Goal: Navigation & Orientation: Find specific page/section

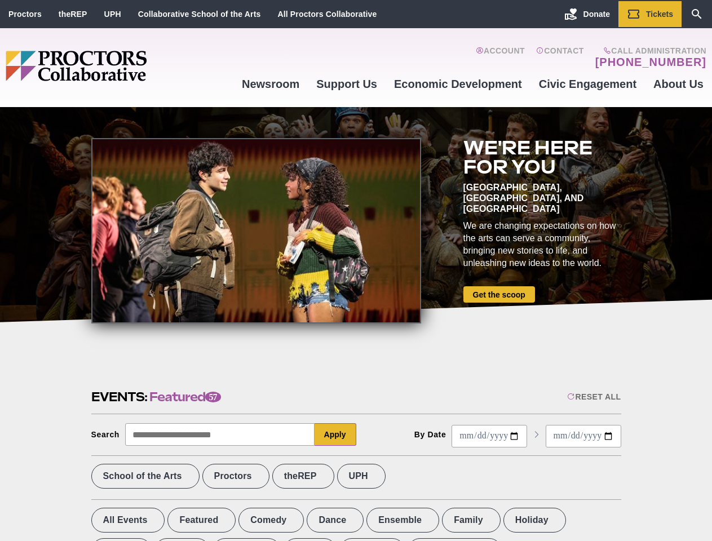
click at [356, 271] on div at bounding box center [256, 230] width 330 height 185
click at [593, 397] on div "Reset All" at bounding box center [594, 396] width 54 height 9
click at [335, 435] on button "Apply" at bounding box center [335, 434] width 42 height 23
